Goal: Task Accomplishment & Management: Manage account settings

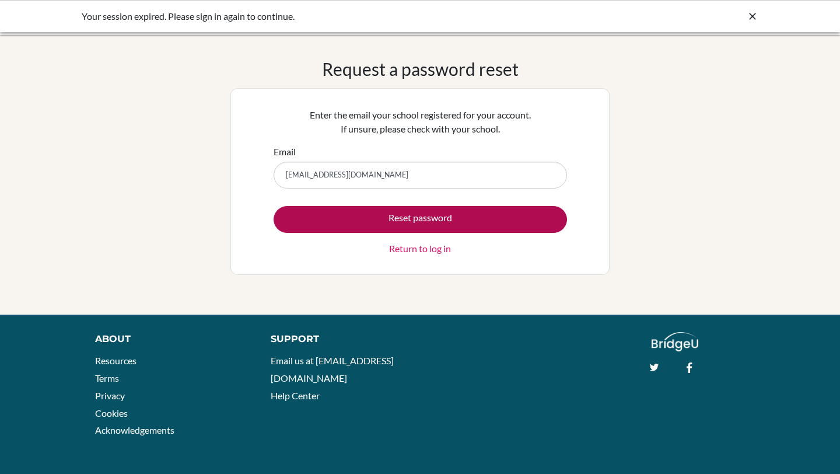
type input "[EMAIL_ADDRESS][DOMAIN_NAME]"
click at [395, 214] on button "Reset password" at bounding box center [419, 219] width 293 height 27
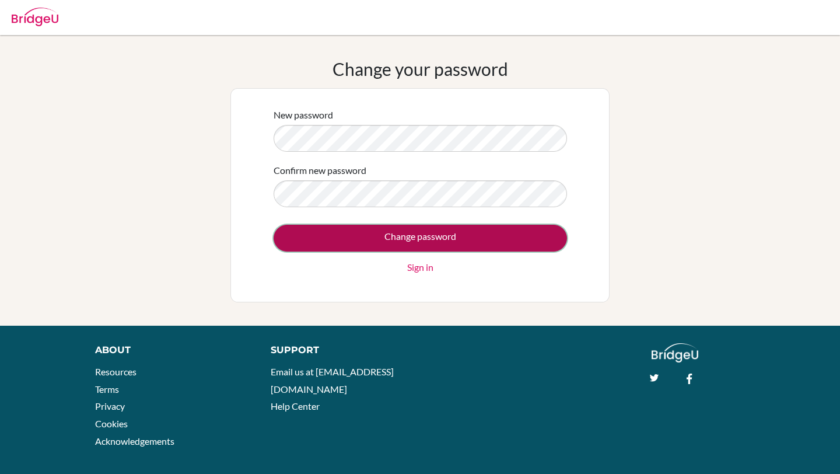
click at [343, 225] on input "Change password" at bounding box center [419, 238] width 293 height 27
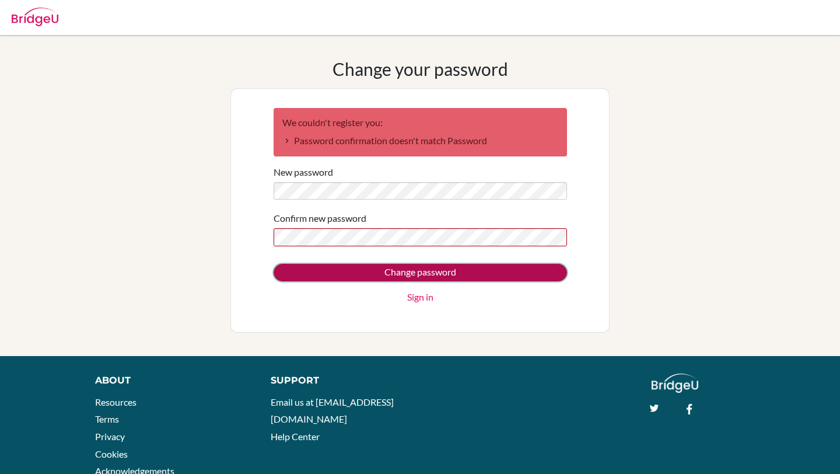
click at [339, 271] on input "Change password" at bounding box center [419, 272] width 293 height 17
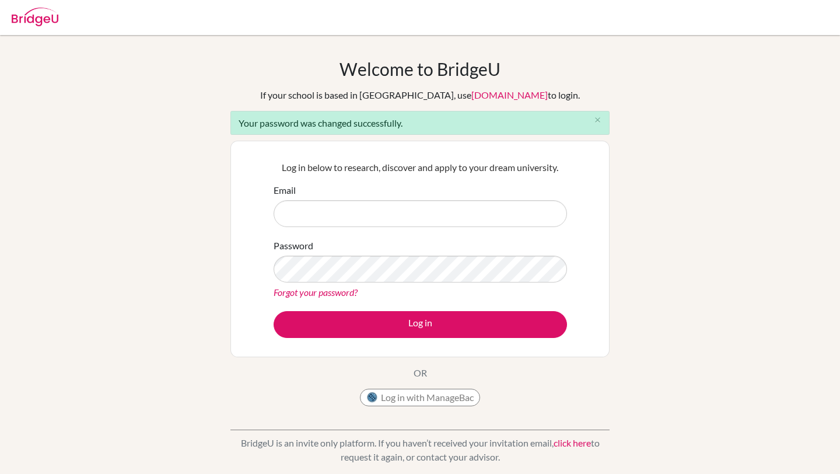
click at [370, 184] on div "Email" at bounding box center [419, 205] width 293 height 44
click at [352, 207] on input "Email" at bounding box center [419, 213] width 293 height 27
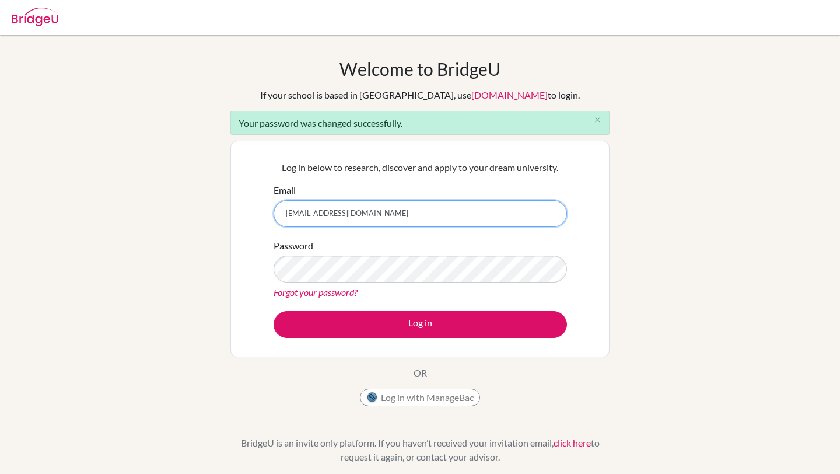
type input "[EMAIL_ADDRESS][DOMAIN_NAME]"
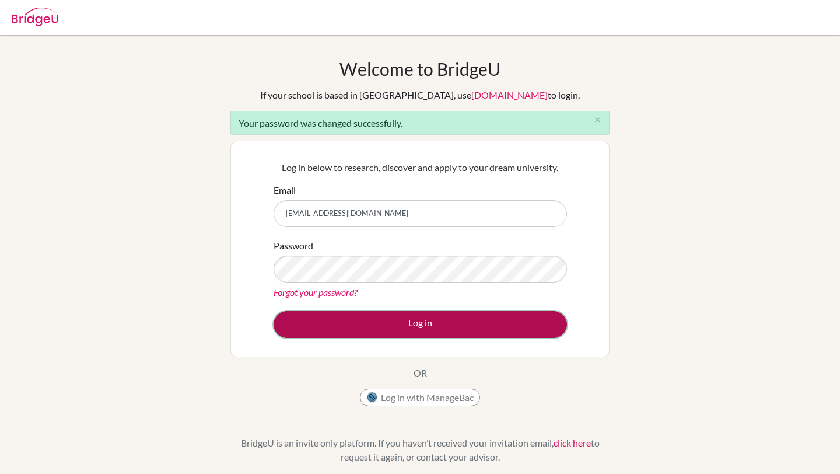
click at [345, 337] on button "Log in" at bounding box center [419, 324] width 293 height 27
